Goal: Transaction & Acquisition: Subscribe to service/newsletter

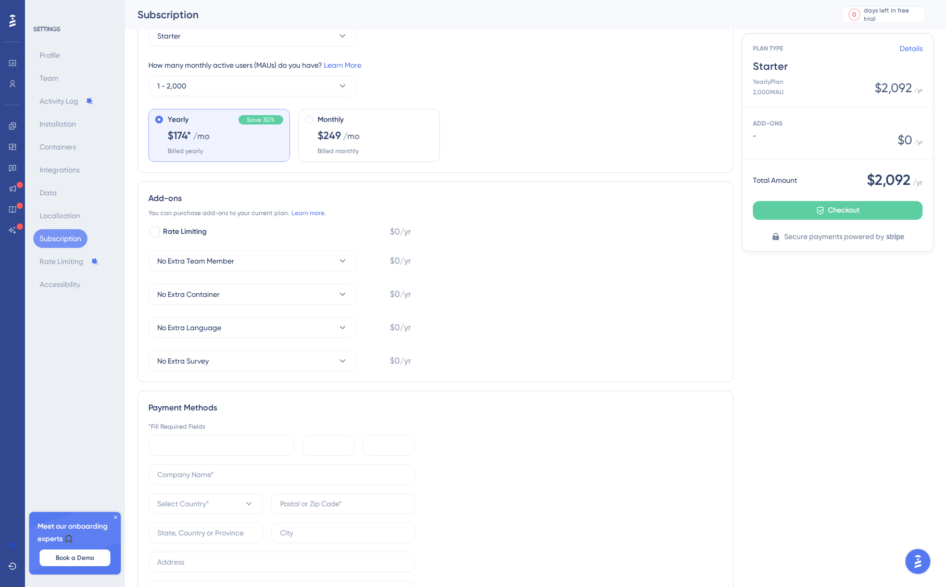
scroll to position [60, 0]
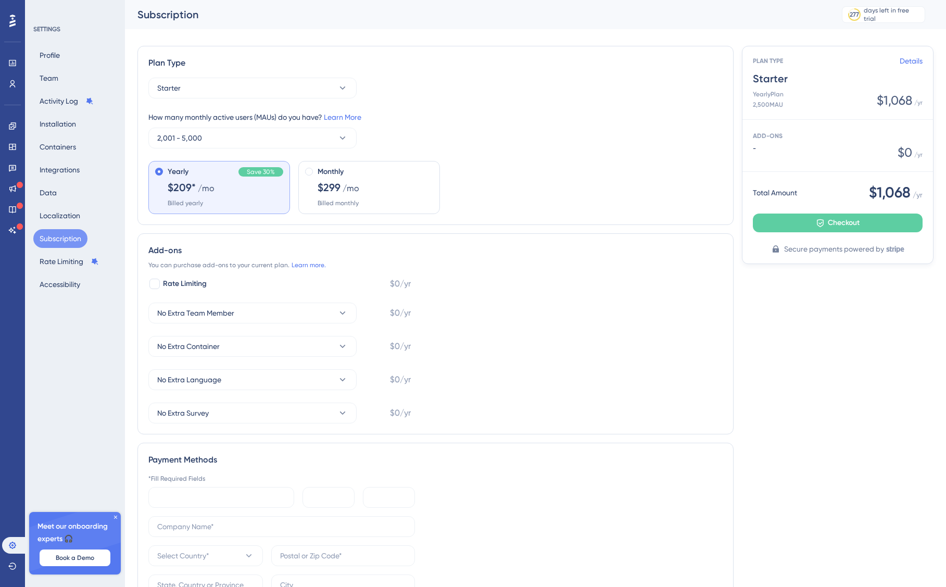
scroll to position [60, 0]
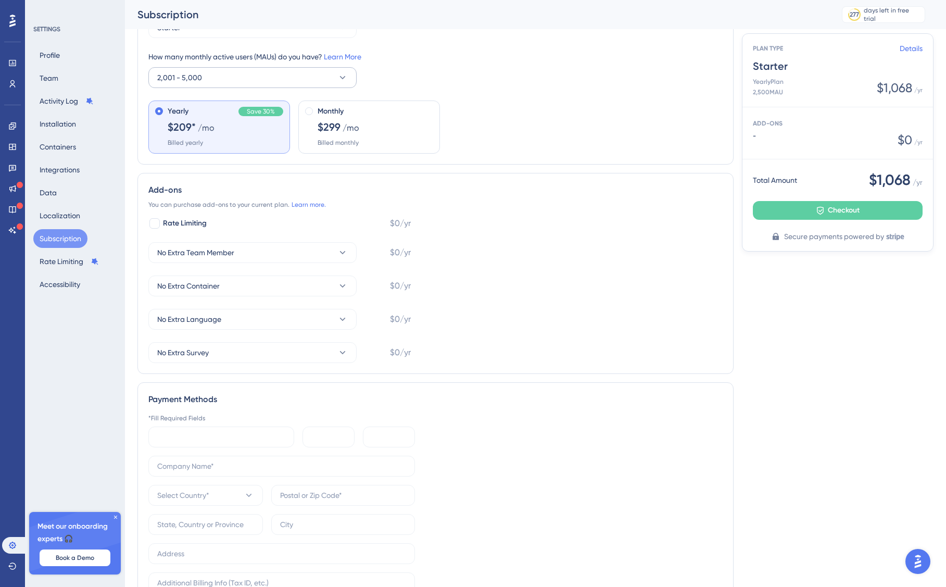
click at [270, 79] on button "2,001 - 5,000" at bounding box center [252, 77] width 208 height 21
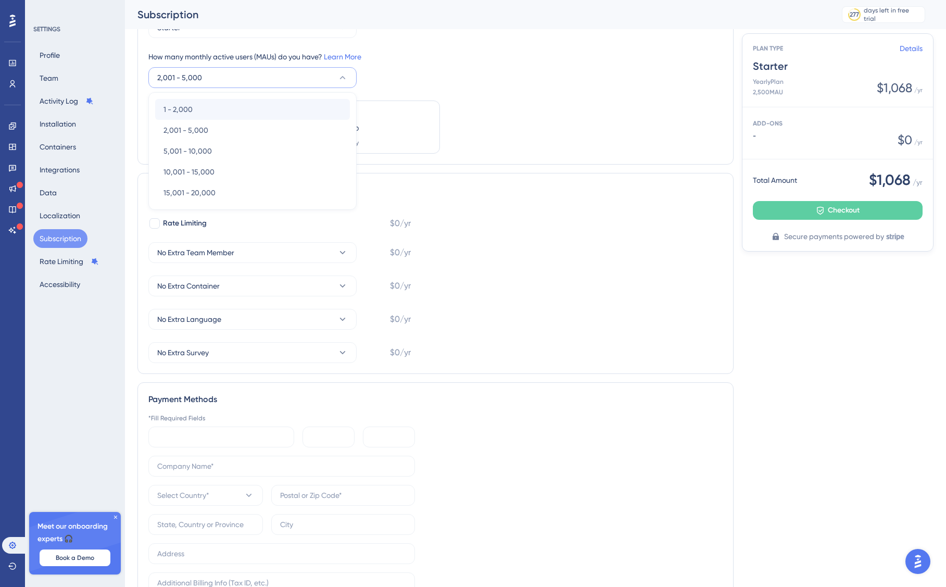
click at [198, 107] on div "1 - 2,000 1 - 2,000" at bounding box center [252, 109] width 178 height 21
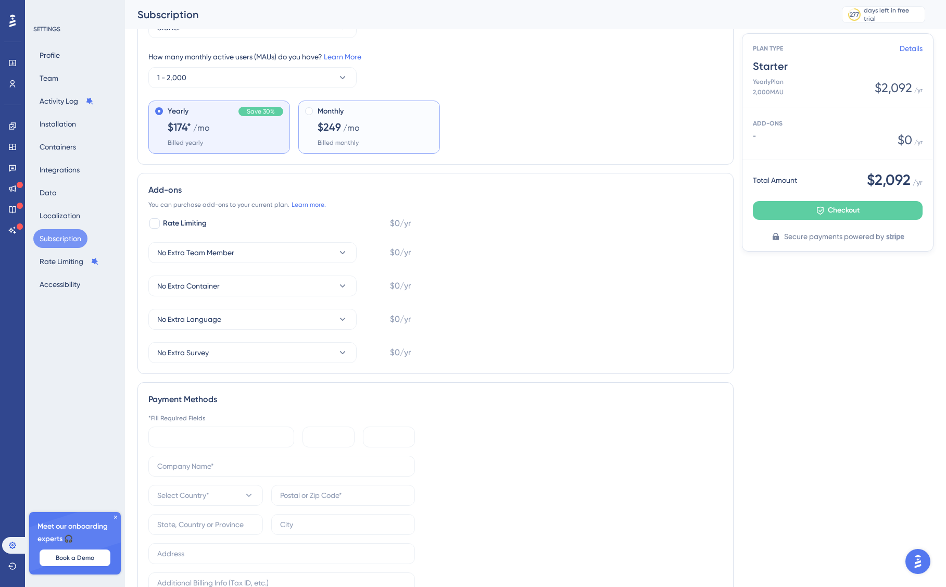
click at [358, 132] on span "/mo" at bounding box center [351, 128] width 17 height 12
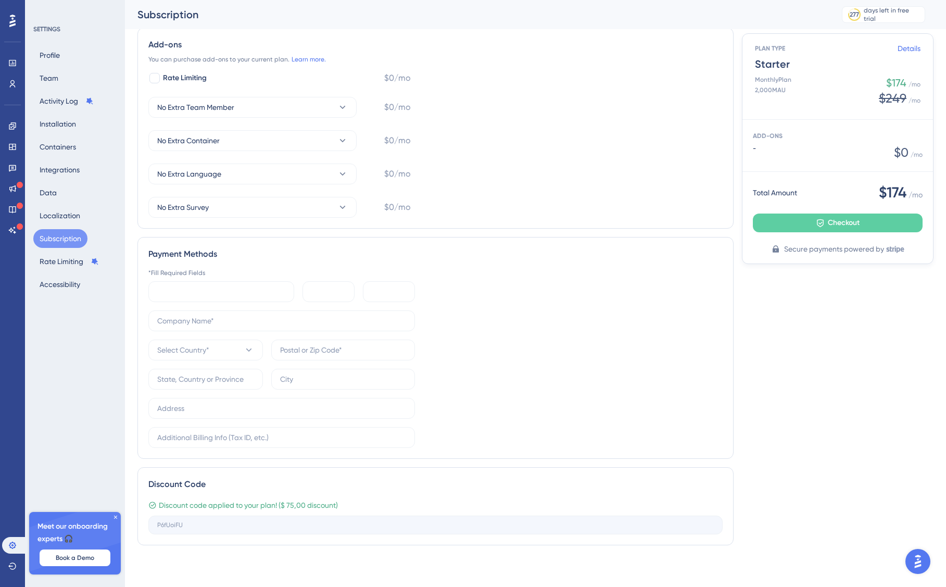
scroll to position [206, 0]
click at [802, 215] on button "Checkout" at bounding box center [838, 222] width 170 height 19
click at [858, 221] on span "Checkout" at bounding box center [844, 223] width 32 height 12
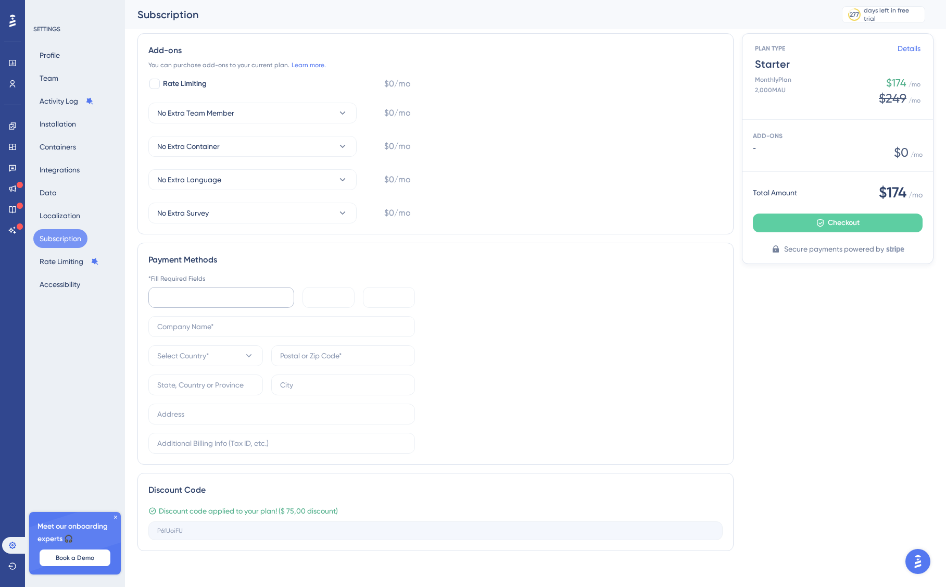
scroll to position [200, 0]
type input "M"
type input "Juan Carlos Bernal Alonso"
click at [227, 349] on button "Select Country*" at bounding box center [205, 355] width 115 height 21
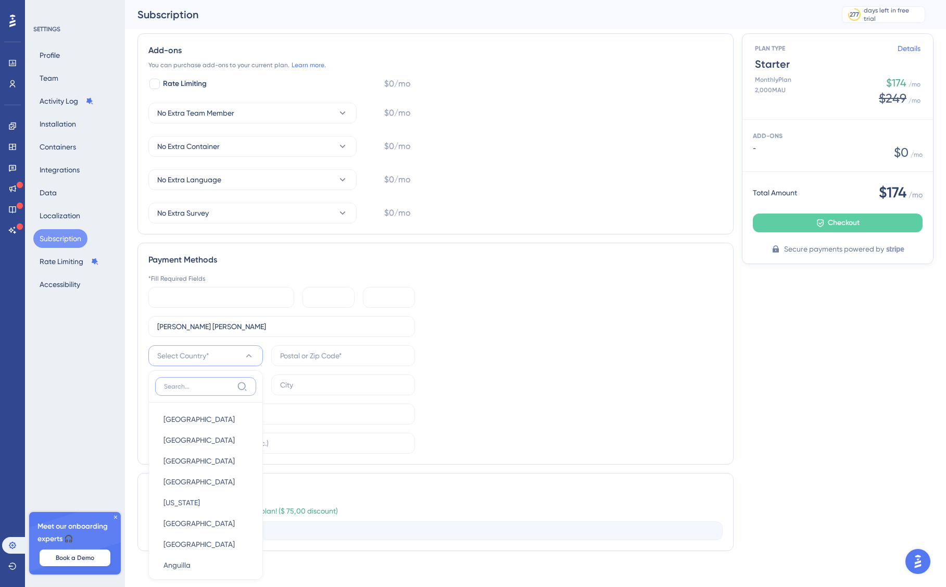
click at [221, 383] on input at bounding box center [198, 386] width 69 height 8
type input "spa"
click at [188, 420] on div "Spain Spain" at bounding box center [205, 420] width 84 height 21
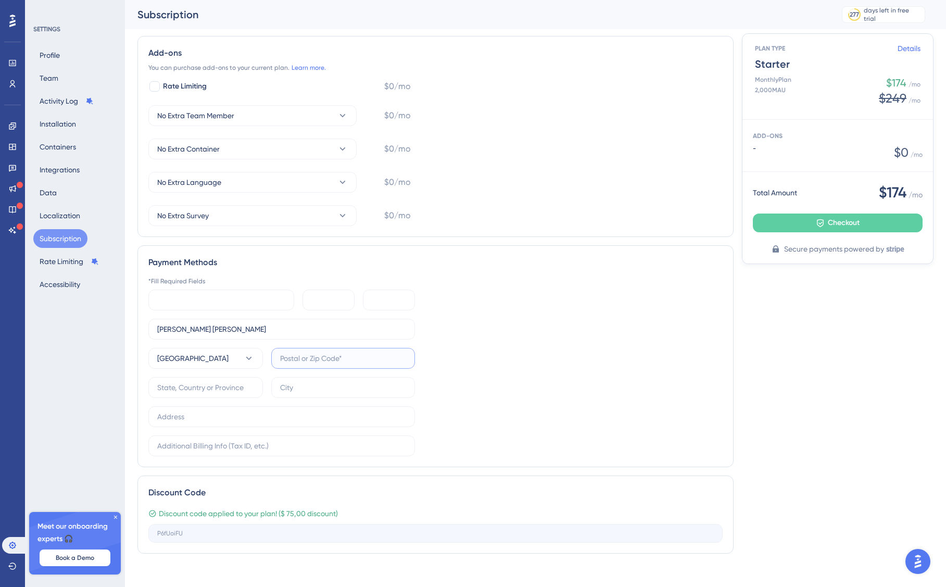
scroll to position [197, 0]
type input "49018"
type input "Zamora"
type input "Calle Toro 7"
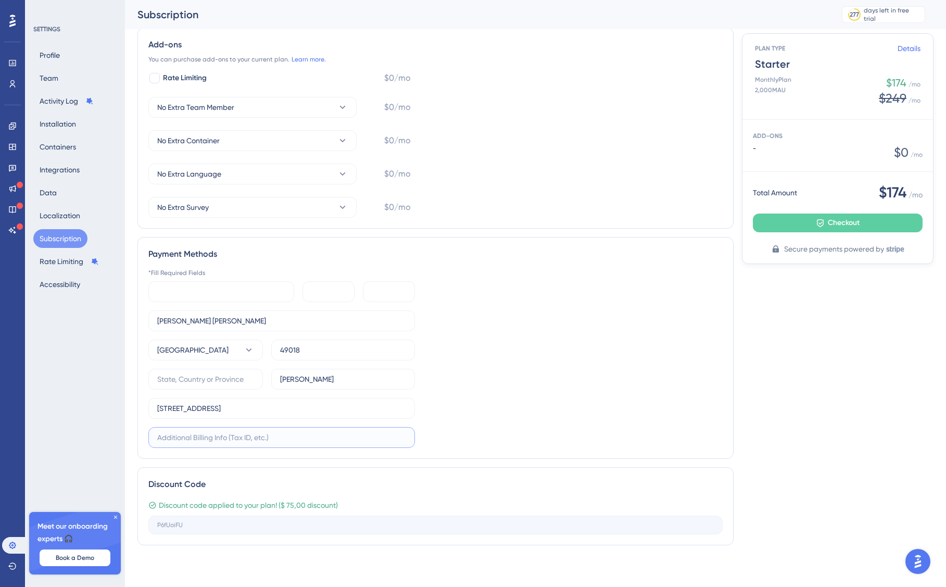
scroll to position [206, 0]
click at [813, 220] on button "Checkout" at bounding box center [838, 222] width 170 height 19
